Goal: Obtain resource: Download file/media

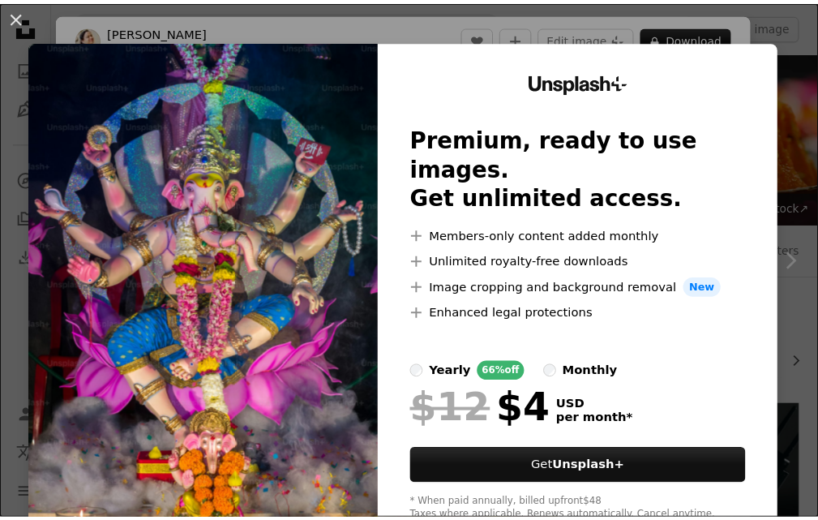
scroll to position [324, 0]
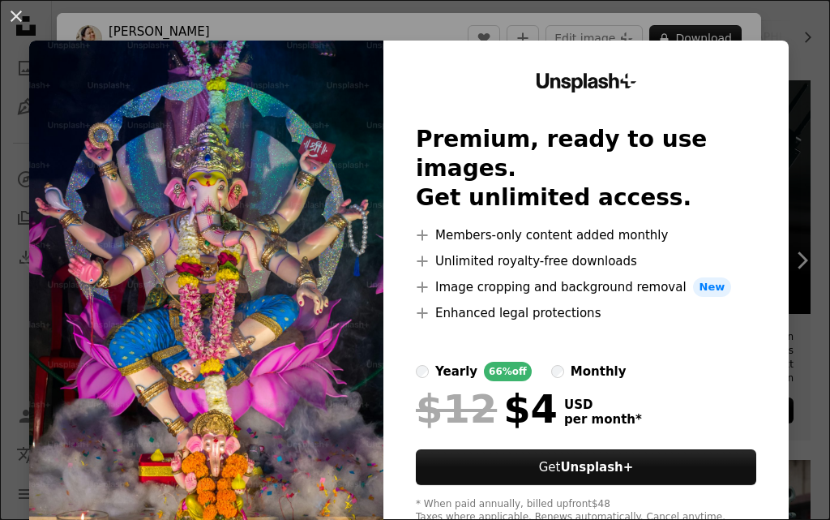
click at [284, 256] on img at bounding box center [206, 299] width 354 height 516
click at [15, 6] on button "An X shape" at bounding box center [15, 15] width 19 height 19
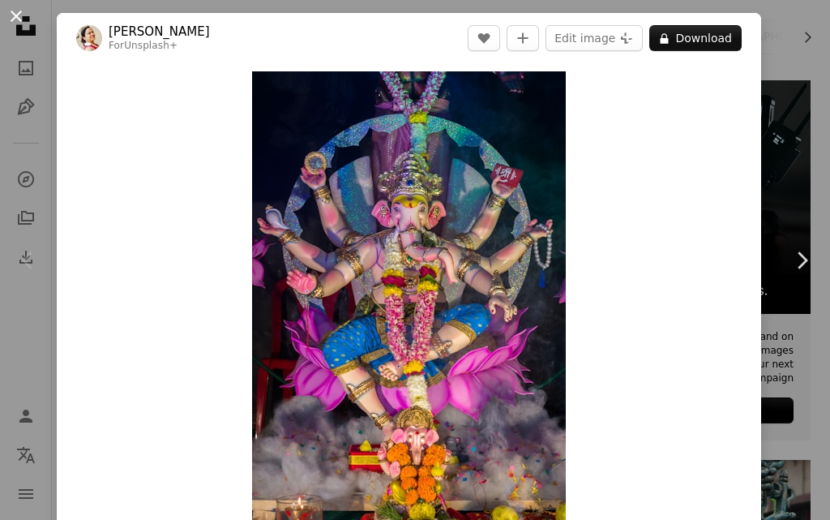
click at [16, 23] on button "An X shape" at bounding box center [15, 15] width 19 height 19
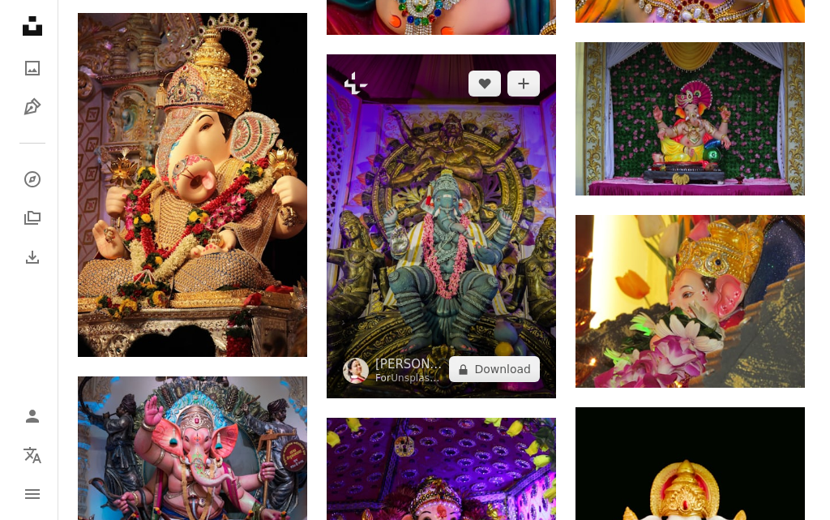
scroll to position [1379, 0]
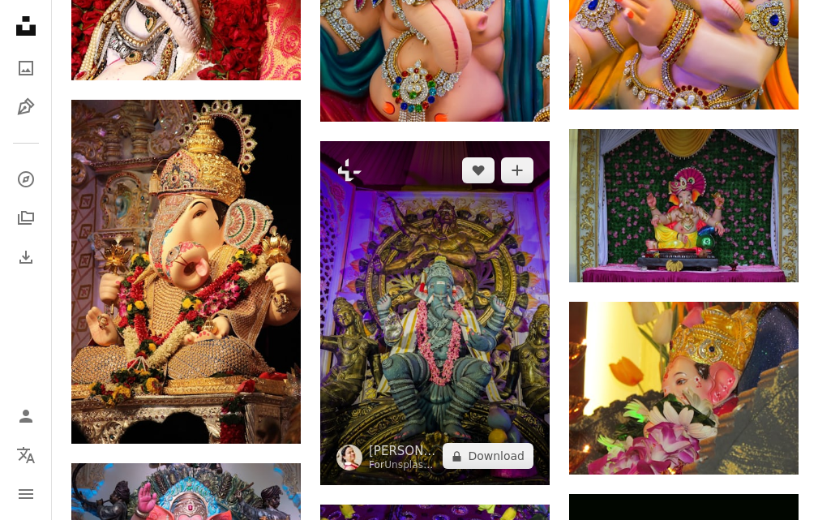
click at [443, 232] on img at bounding box center [434, 313] width 229 height 345
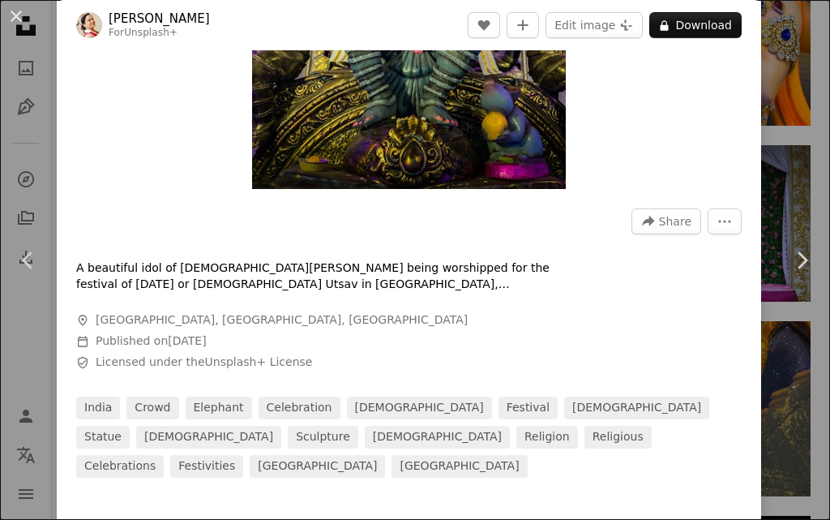
scroll to position [405, 0]
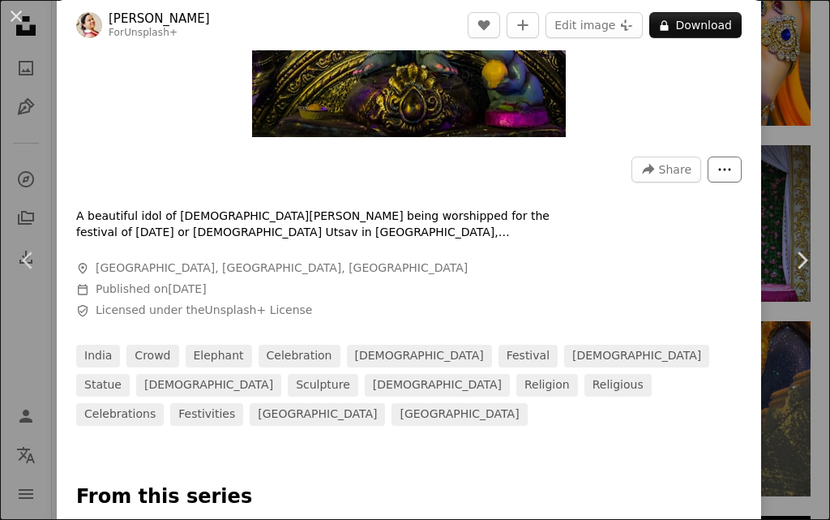
click at [718, 166] on icon "More Actions" at bounding box center [725, 169] width 15 height 15
drag, startPoint x: 737, startPoint y: 195, endPoint x: 805, endPoint y: 188, distance: 68.5
click at [743, 195] on dialog "An X shape Chevron left Chevron right [PERSON_NAME] For Unsplash+ A heart A plu…" at bounding box center [415, 260] width 830 height 520
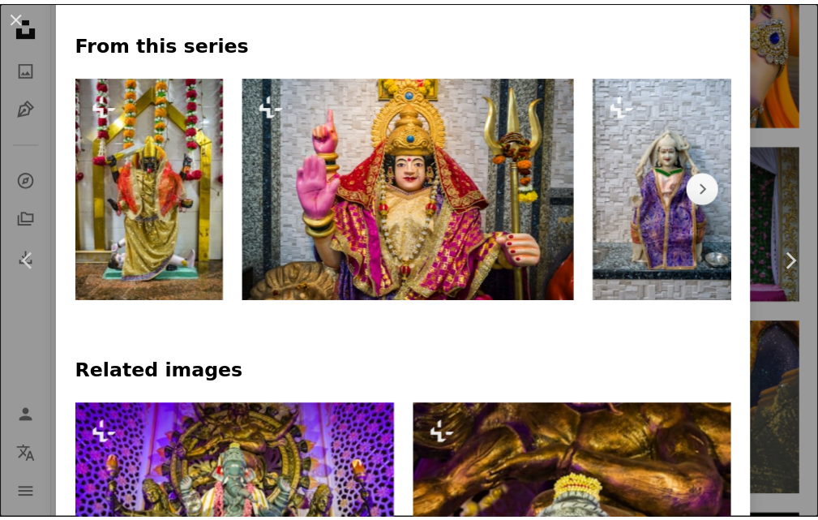
scroll to position [860, 0]
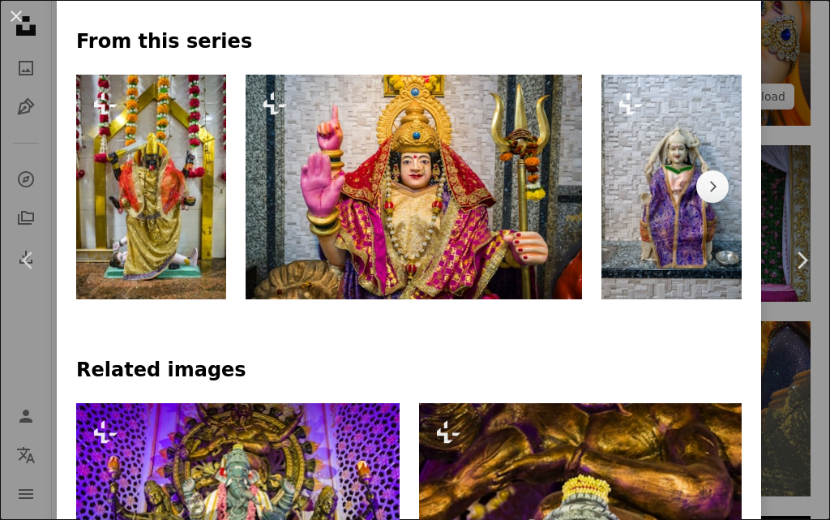
drag, startPoint x: 782, startPoint y: 104, endPoint x: 772, endPoint y: 49, distance: 56.0
click at [782, 103] on div "An X shape Chevron left Chevron right [PERSON_NAME] For Unsplash+ A heart A plu…" at bounding box center [415, 260] width 830 height 520
